Goal: Obtain resource: Obtain resource

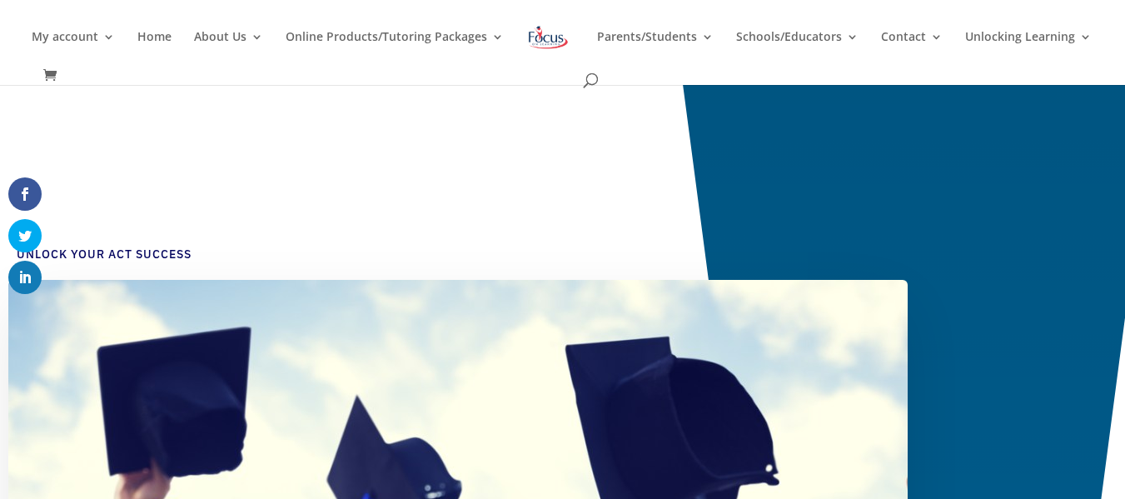
click at [13, 291] on link at bounding box center [24, 277] width 33 height 33
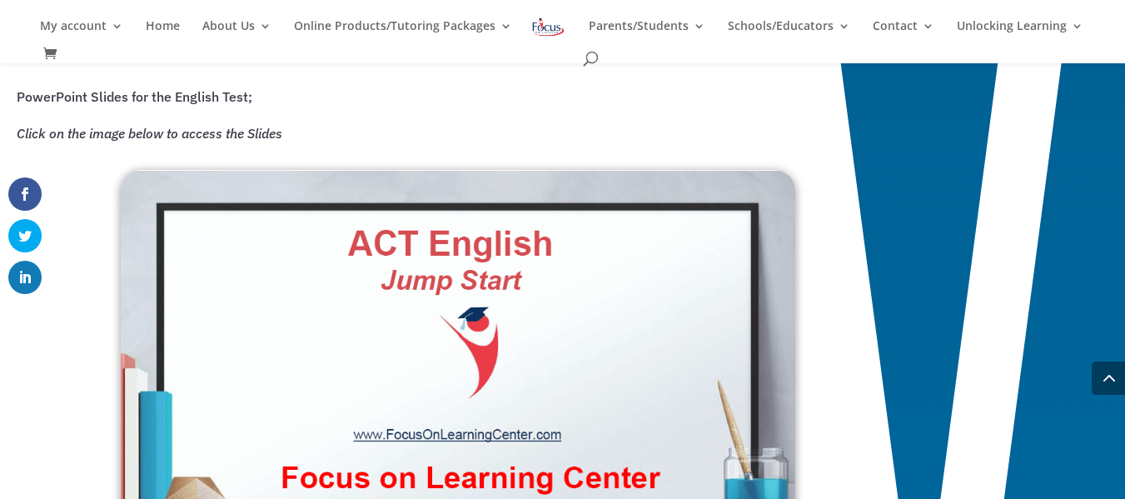
scroll to position [1200, 0]
